Goal: Complete application form

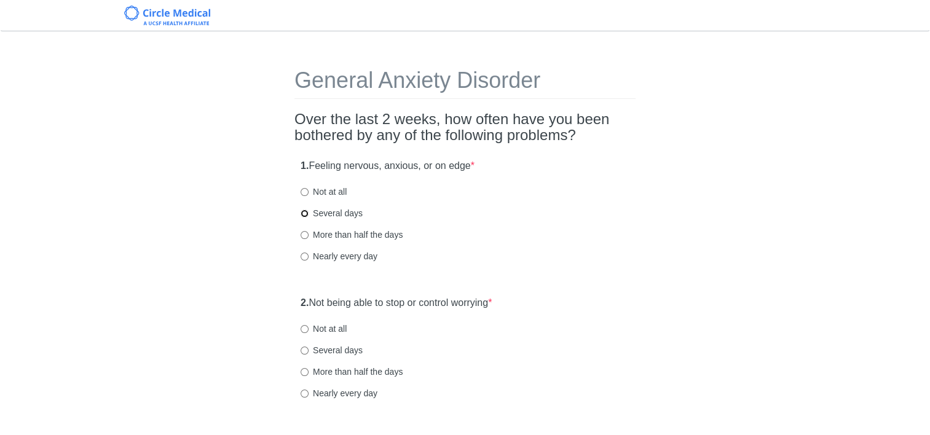
click at [305, 213] on input "Several days" at bounding box center [305, 214] width 8 height 8
radio input "true"
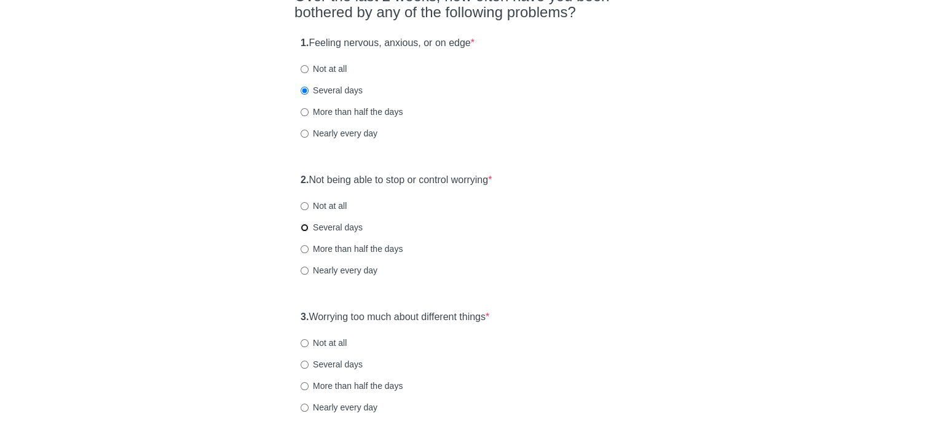
click at [305, 229] on input "Several days" at bounding box center [305, 228] width 8 height 8
radio input "true"
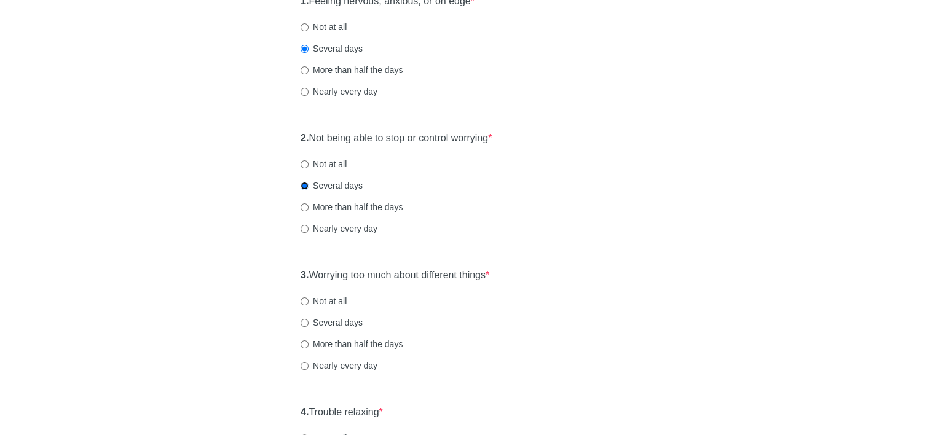
scroll to position [184, 0]
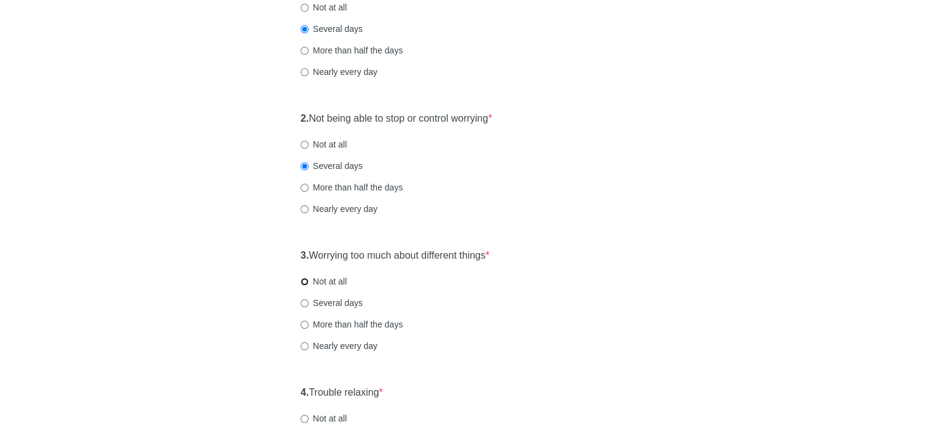
click at [305, 282] on input "Not at all" at bounding box center [305, 282] width 8 height 8
radio input "true"
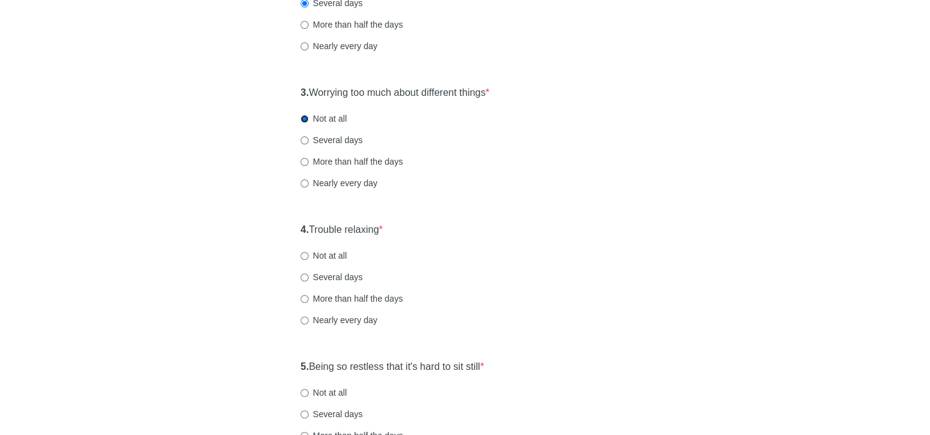
scroll to position [369, 0]
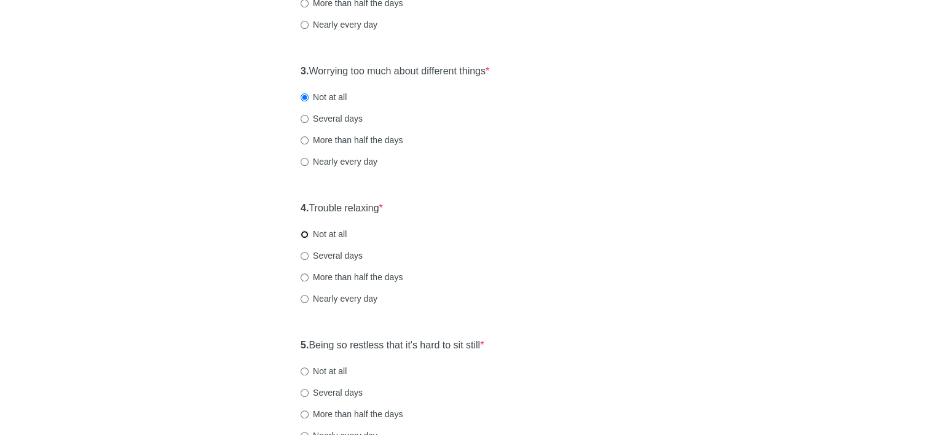
click at [305, 235] on input "Not at all" at bounding box center [305, 235] width 8 height 8
radio input "true"
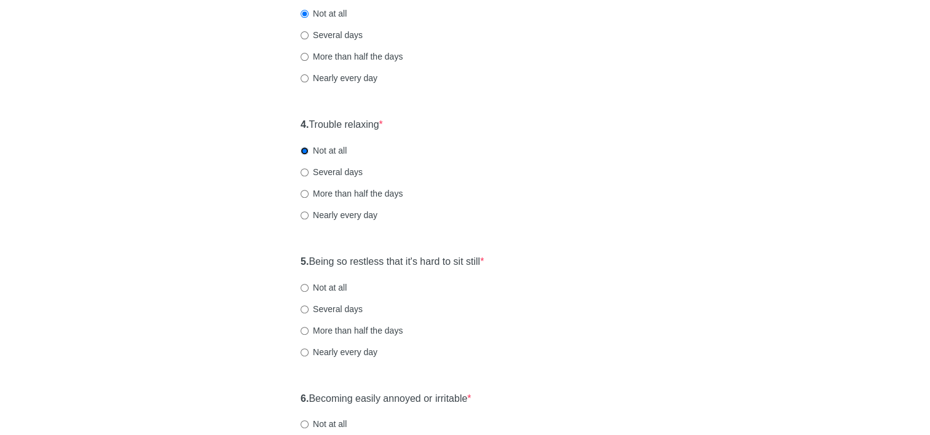
scroll to position [492, 0]
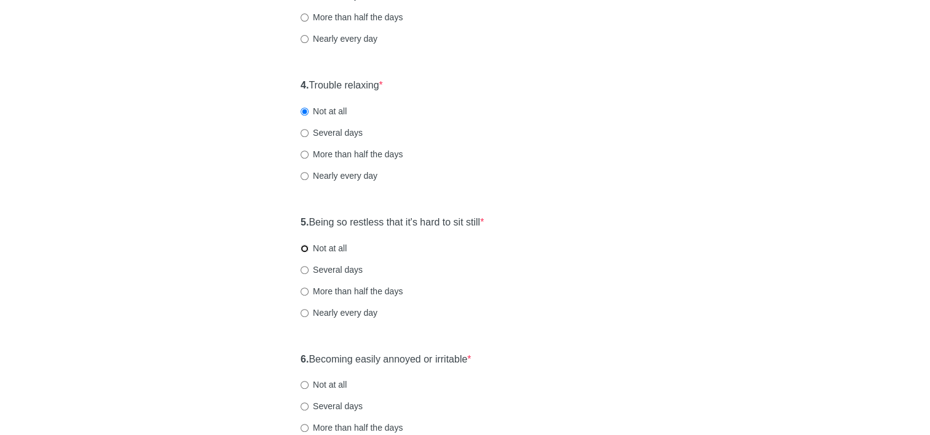
click at [304, 248] on input "Not at all" at bounding box center [305, 249] width 8 height 8
radio input "true"
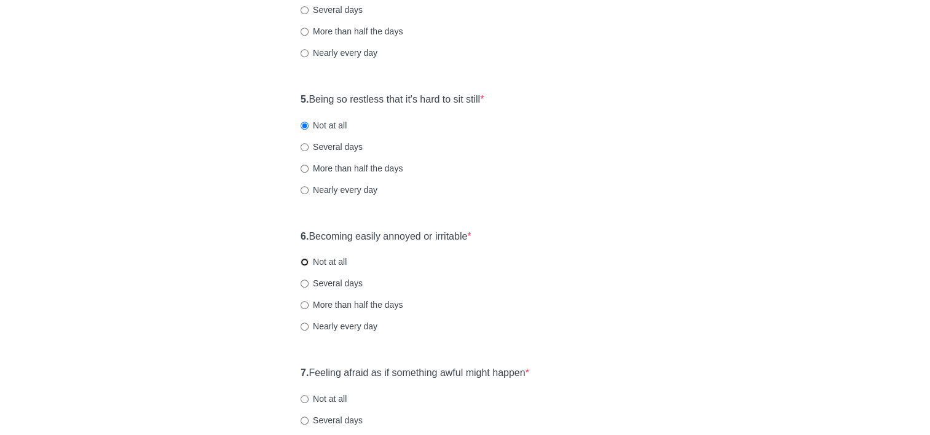
click at [305, 262] on input "Not at all" at bounding box center [305, 262] width 8 height 8
radio input "true"
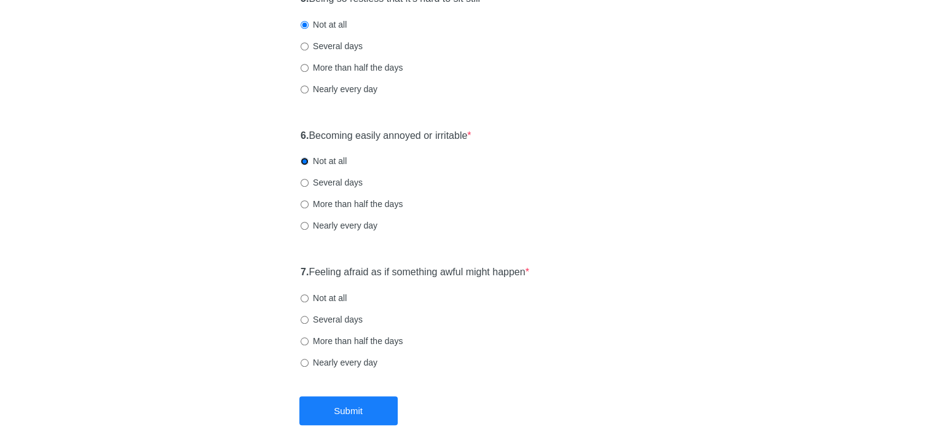
scroll to position [738, 0]
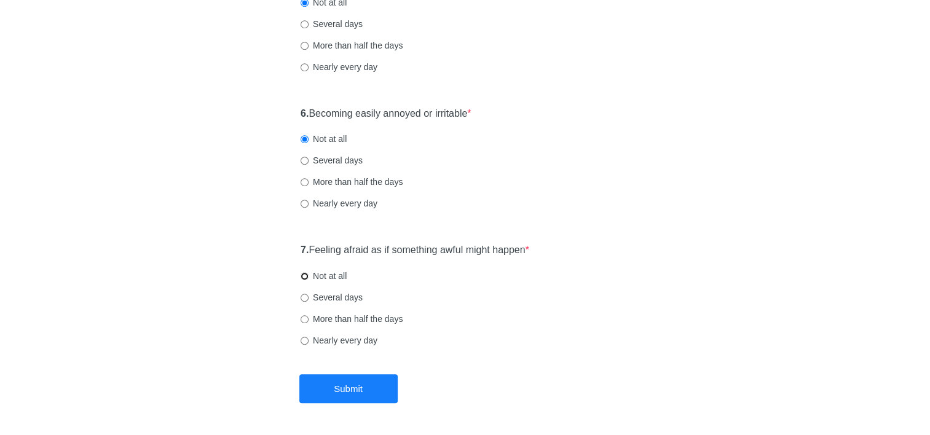
click at [308, 276] on input "Not at all" at bounding box center [305, 276] width 8 height 8
radio input "true"
click at [342, 388] on button "Submit" at bounding box center [348, 388] width 98 height 29
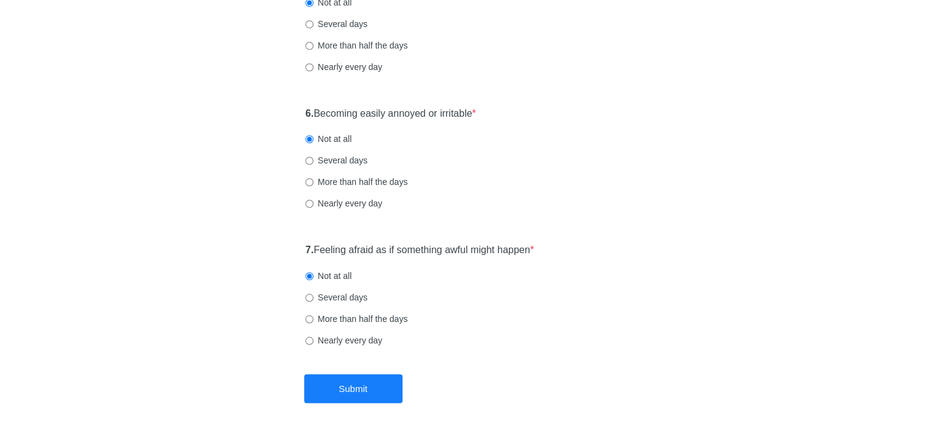
scroll to position [0, 0]
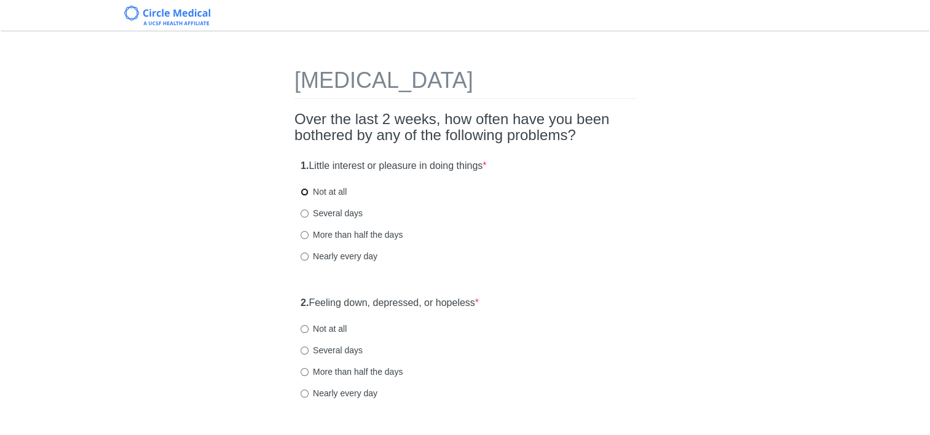
click at [302, 189] on input "Not at all" at bounding box center [305, 192] width 8 height 8
radio input "true"
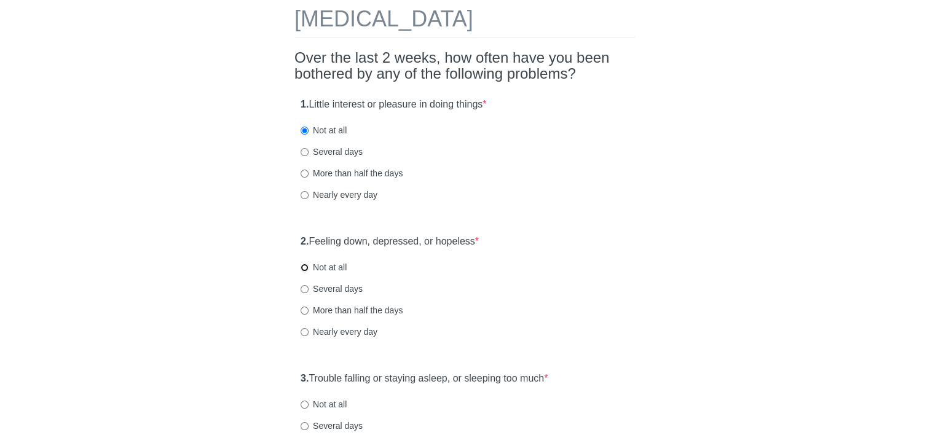
click at [304, 269] on input "Not at all" at bounding box center [305, 268] width 8 height 8
radio input "true"
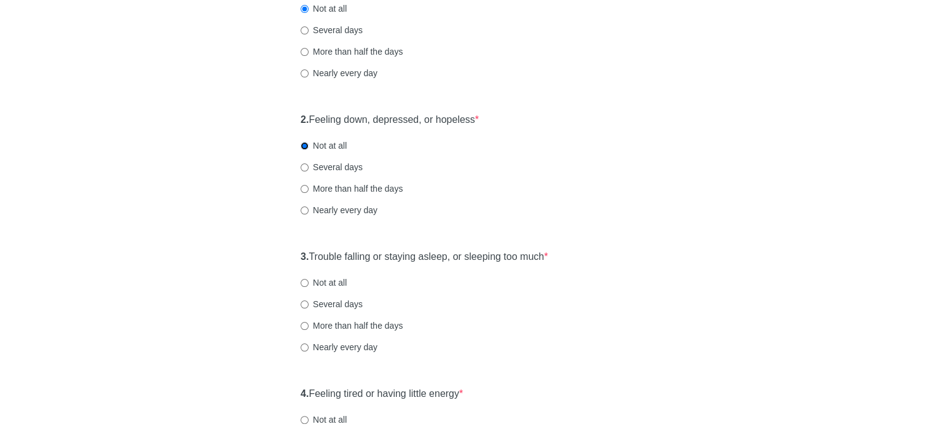
scroll to position [184, 0]
drag, startPoint x: 304, startPoint y: 280, endPoint x: 359, endPoint y: 292, distance: 55.9
click at [307, 282] on input "Not at all" at bounding box center [305, 282] width 8 height 8
radio input "true"
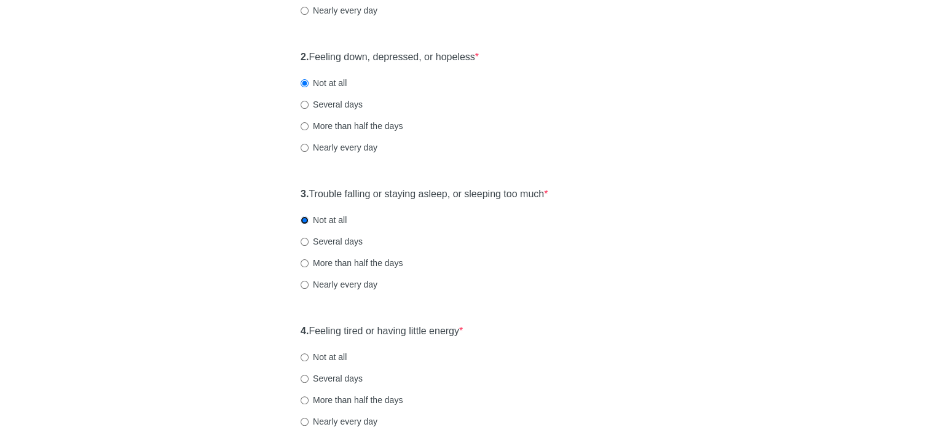
scroll to position [307, 0]
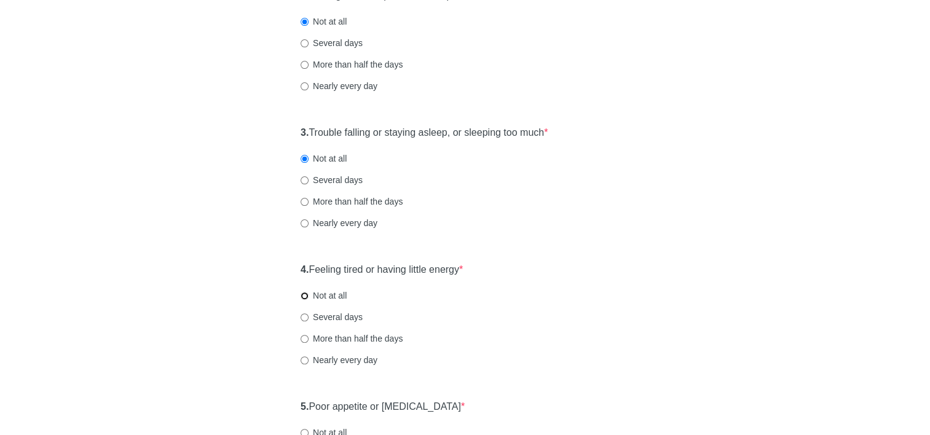
click at [307, 296] on input "Not at all" at bounding box center [305, 296] width 8 height 8
radio input "true"
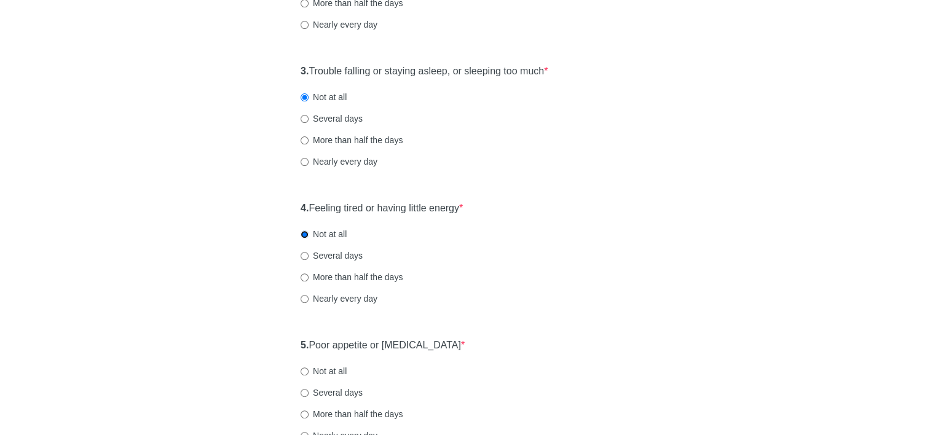
scroll to position [430, 0]
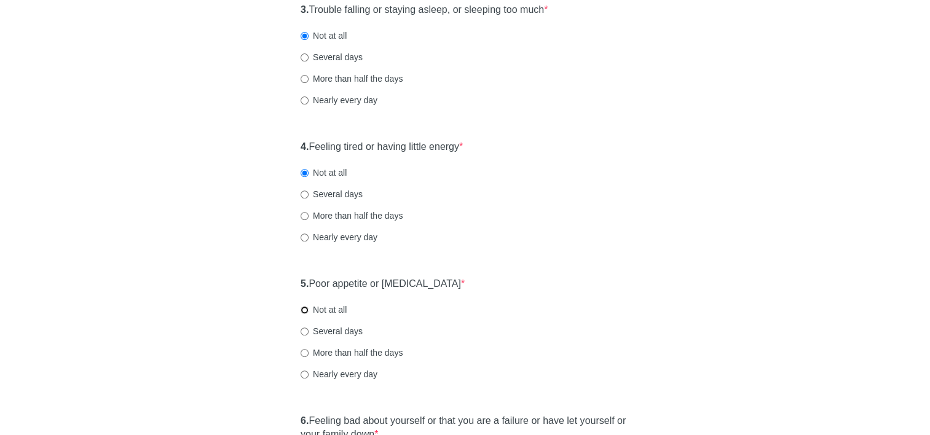
click at [307, 310] on input "Not at all" at bounding box center [305, 310] width 8 height 8
radio input "true"
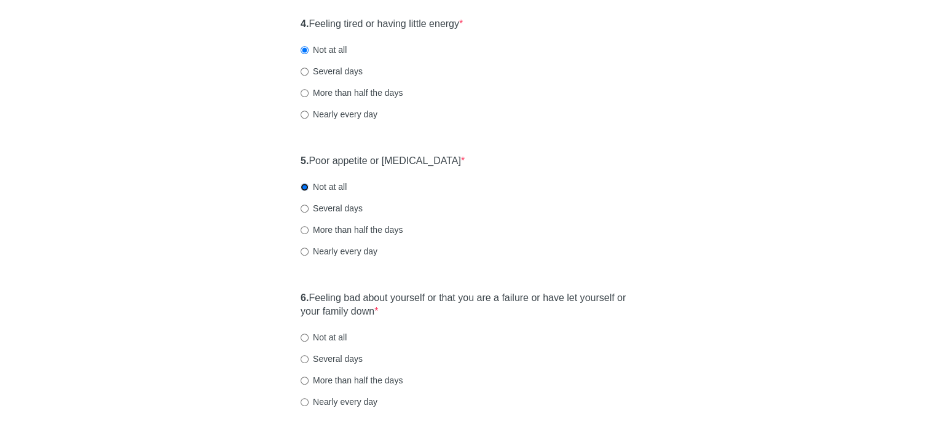
scroll to position [615, 0]
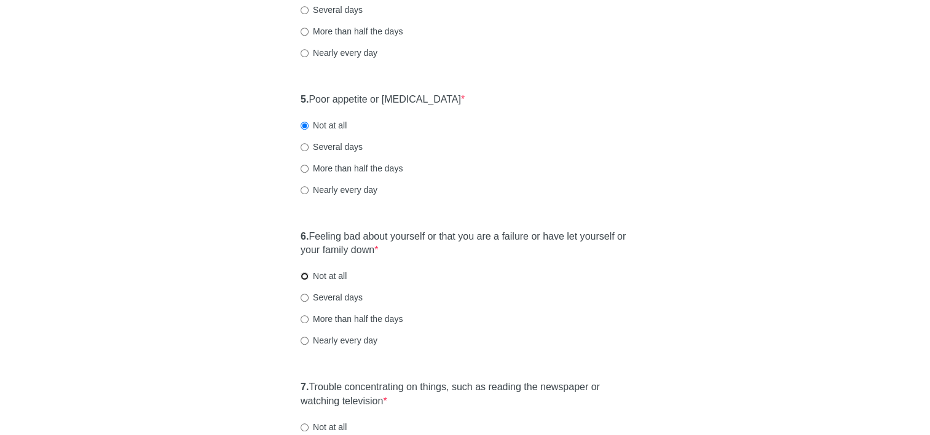
click at [303, 276] on input "Not at all" at bounding box center [305, 276] width 8 height 8
radio input "true"
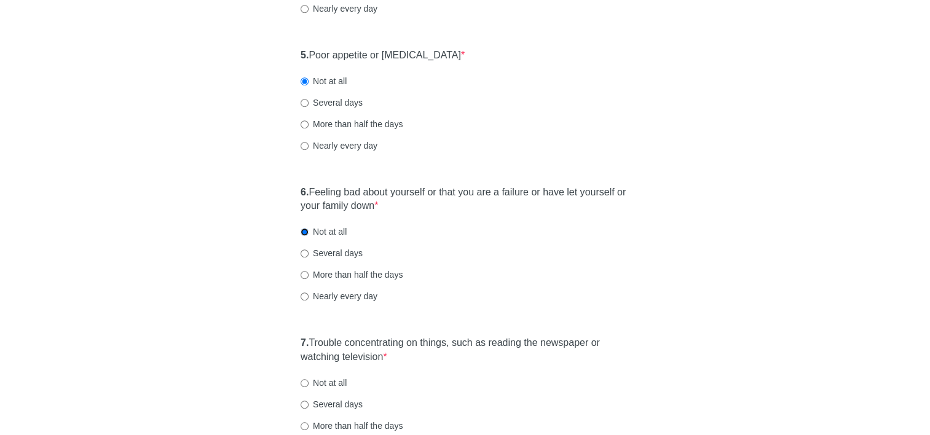
scroll to position [738, 0]
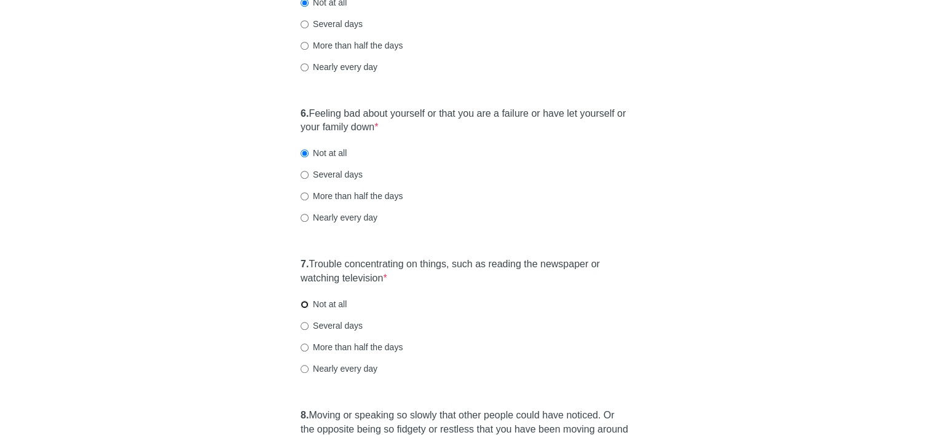
click at [305, 305] on input "Not at all" at bounding box center [305, 305] width 8 height 8
radio input "true"
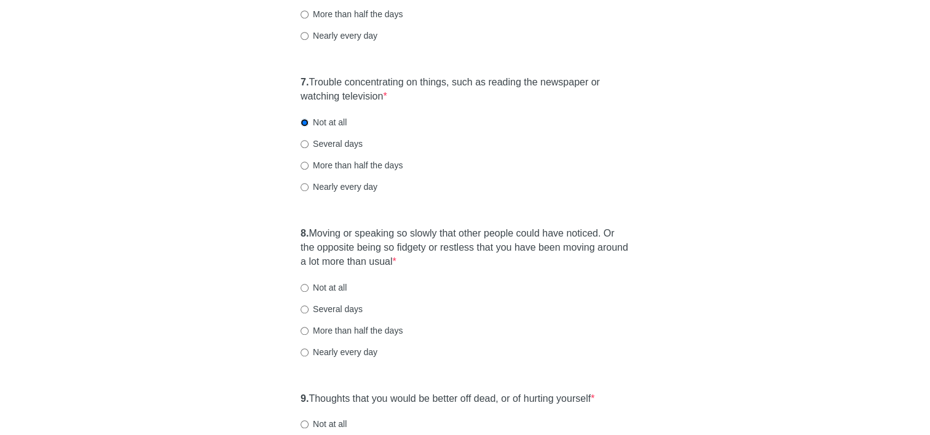
scroll to position [922, 0]
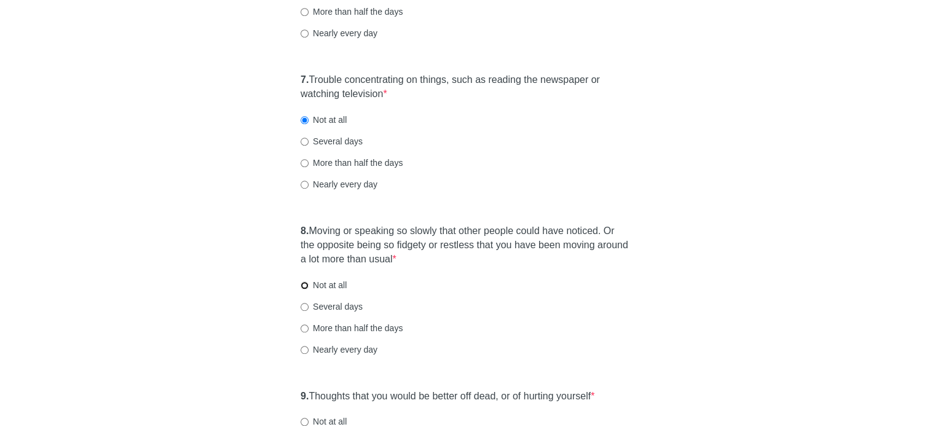
click at [304, 286] on input "Not at all" at bounding box center [305, 286] width 8 height 8
radio input "true"
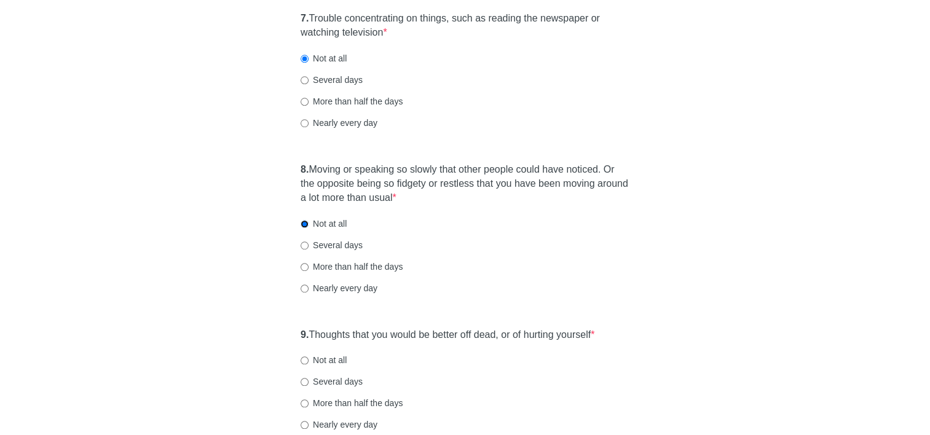
scroll to position [1045, 0]
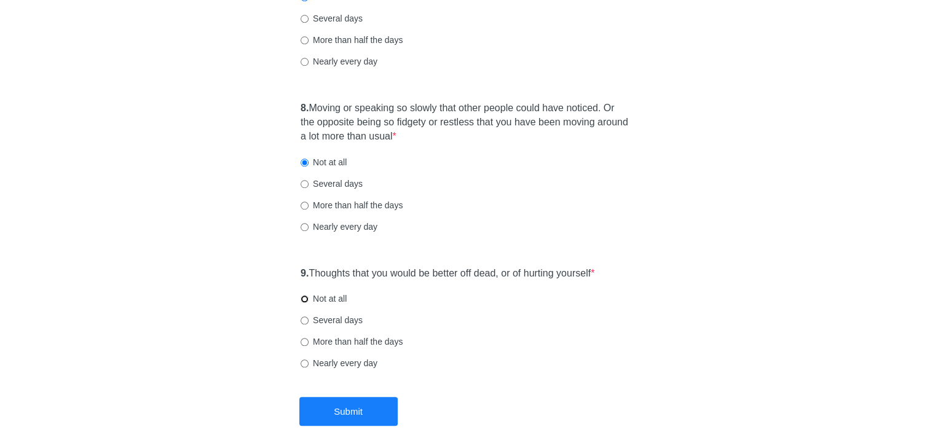
click at [305, 300] on input "Not at all" at bounding box center [305, 299] width 8 height 8
radio input "true"
click at [334, 408] on button "Submit" at bounding box center [348, 411] width 98 height 29
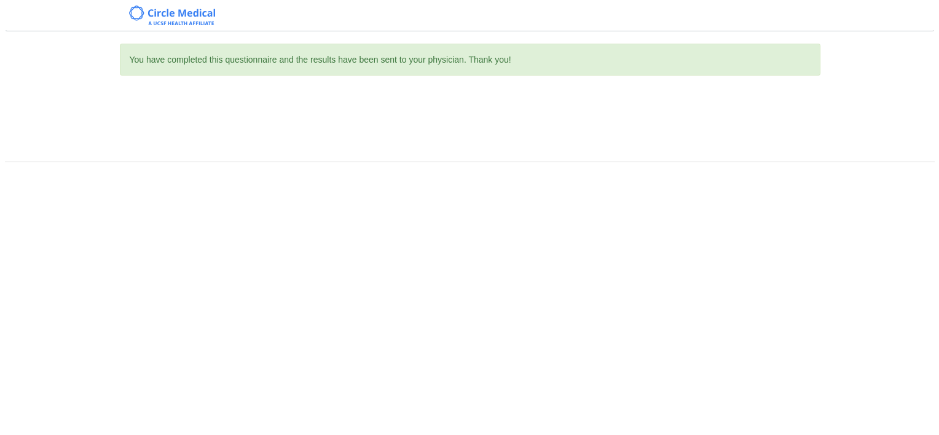
scroll to position [0, 0]
